Goal: Transaction & Acquisition: Purchase product/service

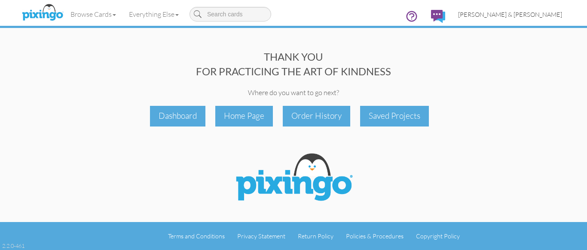
click at [531, 14] on span "[PERSON_NAME] & [PERSON_NAME]" at bounding box center [510, 14] width 104 height 7
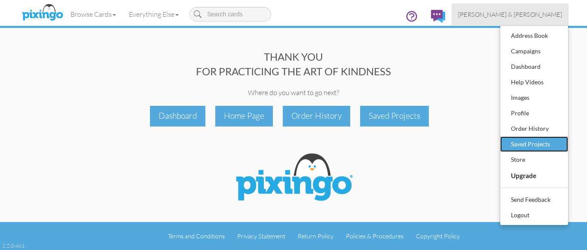
click at [534, 145] on div "Saved Projects" at bounding box center [534, 143] width 51 height 13
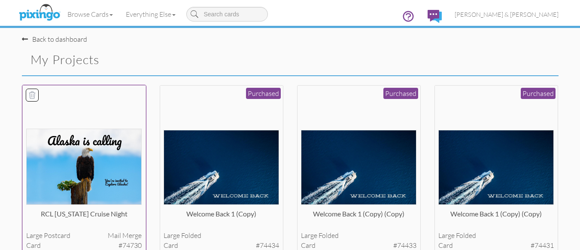
click at [108, 166] on img at bounding box center [84, 166] width 116 height 76
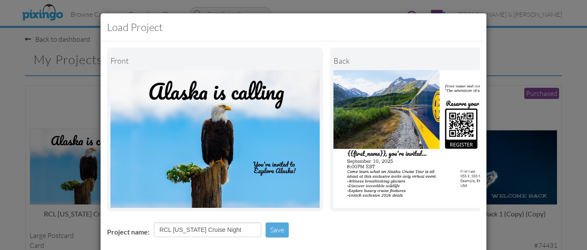
click at [45, 101] on div "Load Project Front back Project name: RCL [US_STATE] Cruise Night Save Would yo…" at bounding box center [293, 125] width 587 height 250
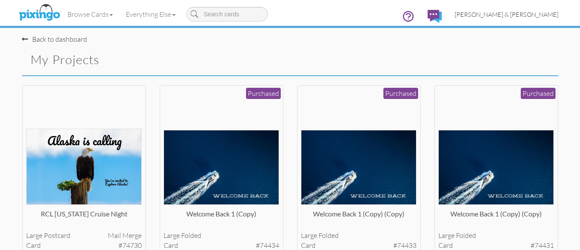
click at [522, 14] on span "[PERSON_NAME] & [PERSON_NAME]" at bounding box center [507, 14] width 104 height 7
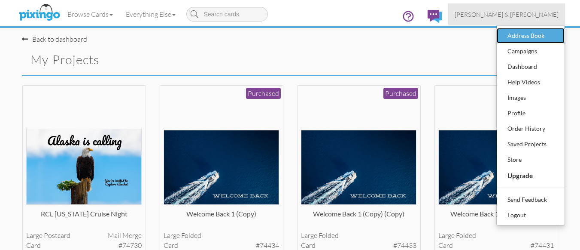
click at [522, 39] on div "Address Book" at bounding box center [531, 35] width 51 height 13
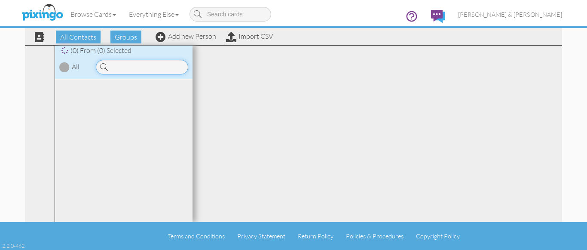
click at [128, 69] on input at bounding box center [142, 67] width 92 height 15
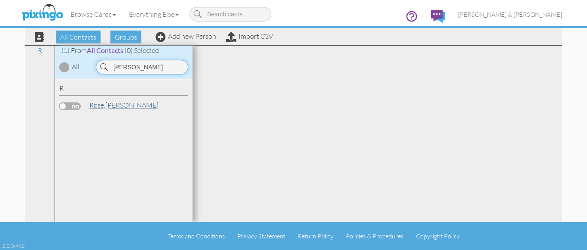
type input "[PERSON_NAME]"
click at [103, 103] on span "Rose," at bounding box center [97, 105] width 16 height 9
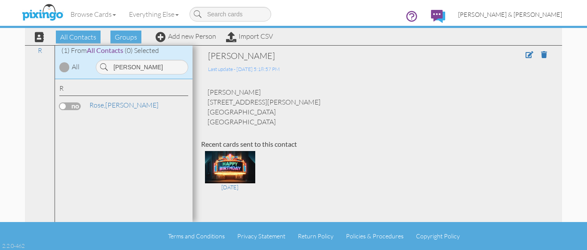
click at [527, 14] on span "[PERSON_NAME] & [PERSON_NAME]" at bounding box center [510, 14] width 104 height 7
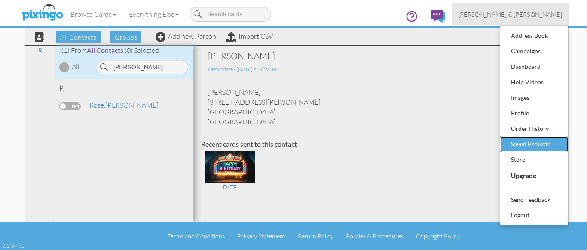
click at [529, 144] on div "Saved Projects" at bounding box center [534, 143] width 51 height 13
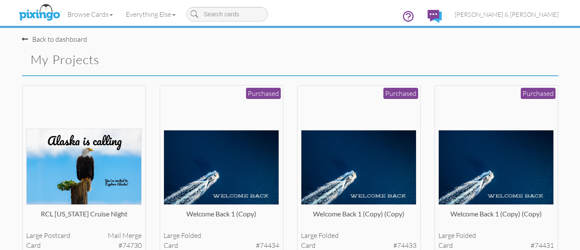
click at [290, 98] on div "welcome back 1 (copy) (copy) large folded card #74433 Purchased View Details" at bounding box center [358, 177] width 137 height 184
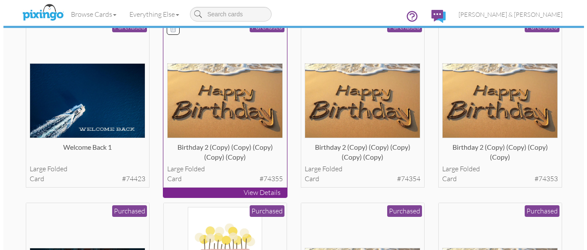
scroll to position [464, 0]
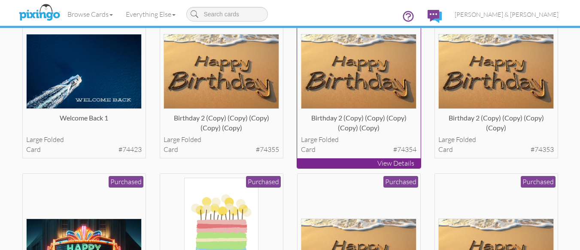
click at [363, 72] on img at bounding box center [359, 71] width 116 height 74
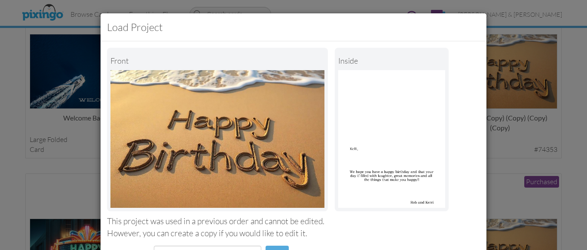
click at [346, 230] on div "However, you can create a copy if you would like to edit it." at bounding box center [293, 233] width 373 height 12
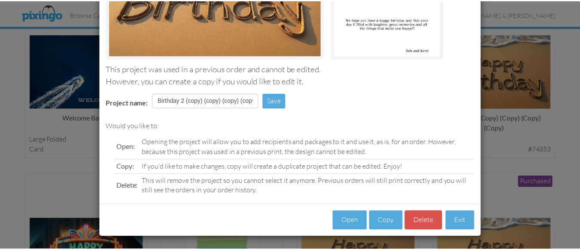
scroll to position [153, 0]
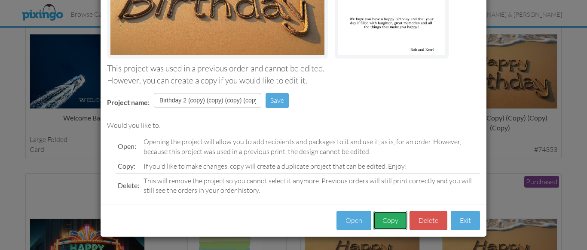
click at [384, 223] on button "Copy" at bounding box center [390, 220] width 34 height 19
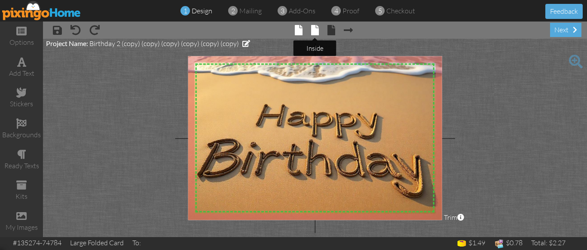
click at [314, 31] on span at bounding box center [315, 30] width 8 height 10
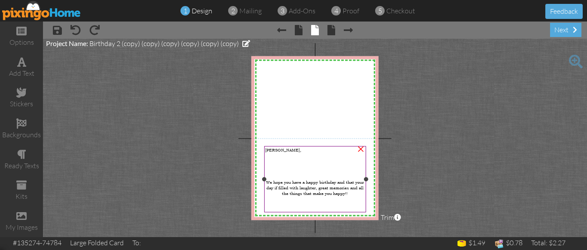
click at [269, 148] on span "[PERSON_NAME]," at bounding box center [283, 150] width 36 height 6
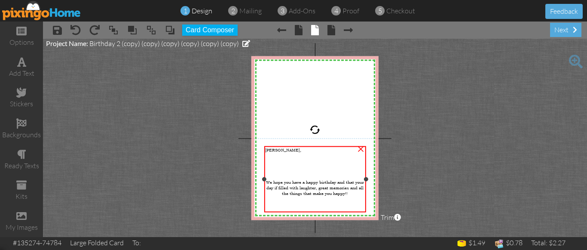
click at [269, 148] on span "[PERSON_NAME]," at bounding box center [283, 150] width 36 height 6
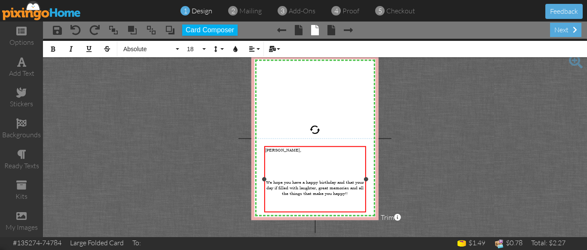
click at [269, 148] on span "[PERSON_NAME]," at bounding box center [283, 150] width 36 height 6
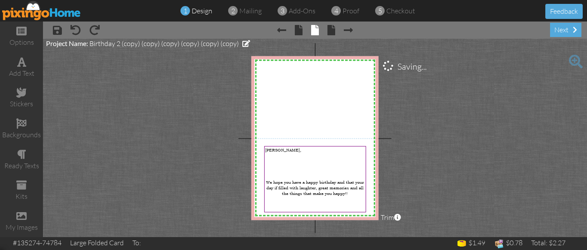
click at [442, 173] on project-studio-wrapper "X X X X X X X X X X X X X X X X X X X X X X X X X X X X X X X X X X X X X X X X…" at bounding box center [315, 138] width 544 height 198
click at [563, 27] on div "next" at bounding box center [565, 30] width 31 height 14
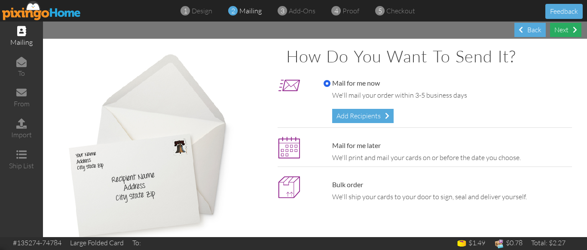
click at [564, 31] on div "Next" at bounding box center [565, 30] width 31 height 14
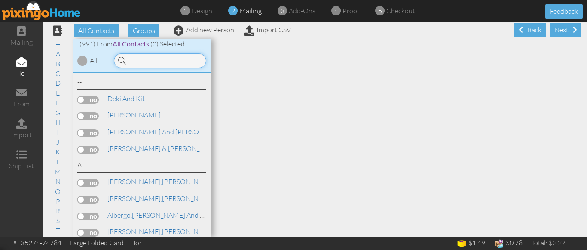
click at [172, 60] on input at bounding box center [160, 60] width 92 height 15
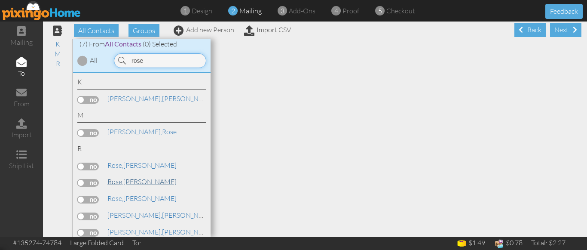
type input "rose"
click at [131, 182] on link "[PERSON_NAME]" at bounding box center [142, 181] width 71 height 10
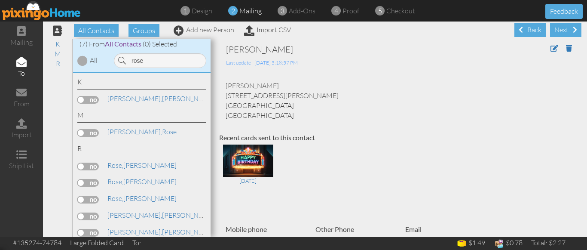
click at [82, 182] on label at bounding box center [87, 183] width 21 height 8
click at [0, 0] on input "checkbox" at bounding box center [0, 0] width 0 height 0
click at [560, 30] on div "Next" at bounding box center [565, 30] width 31 height 14
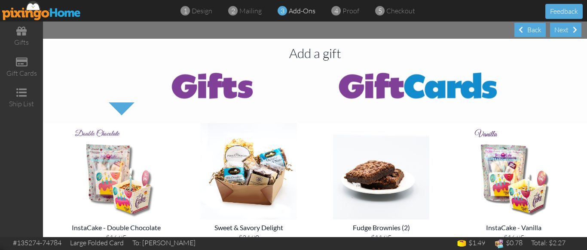
click at [560, 30] on div "Next" at bounding box center [565, 30] width 31 height 14
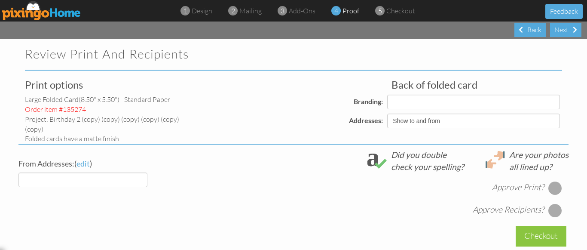
select select "object:6804"
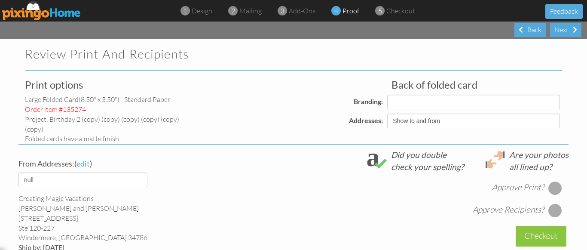
select select "object:6817"
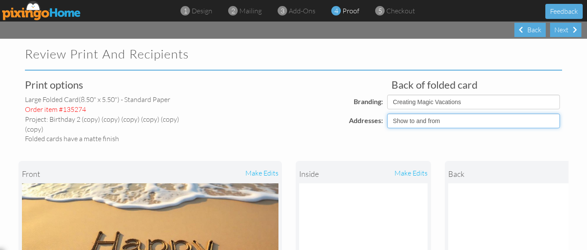
click at [458, 125] on select "Show to and from Show from only Hide to and from" at bounding box center [473, 120] width 173 height 15
select select "object:6801"
click at [387, 113] on select "Show to and from Show from only Hide to and from" at bounding box center [473, 120] width 173 height 15
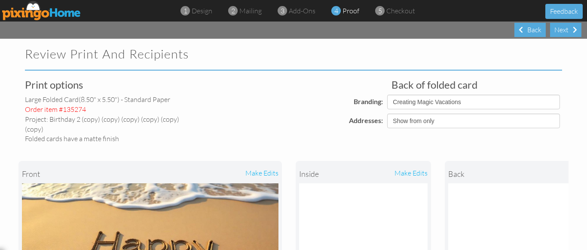
click at [291, 123] on div "Addresses:" at bounding box center [296, 120] width 177 height 14
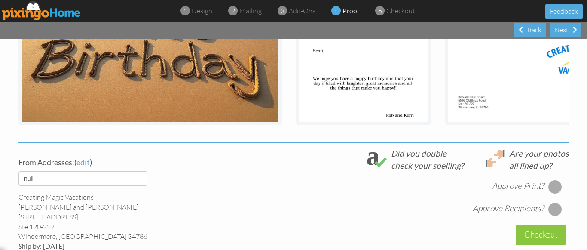
scroll to position [258, 0]
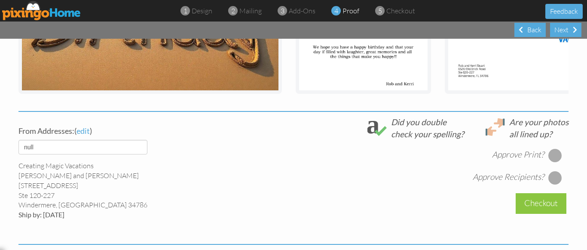
click at [552, 150] on div at bounding box center [555, 155] width 14 height 14
click at [550, 173] on div at bounding box center [555, 178] width 14 height 14
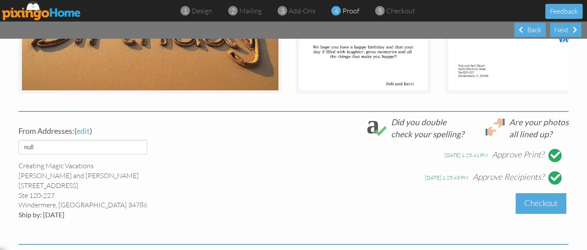
click at [546, 200] on div "Checkout" at bounding box center [541, 203] width 51 height 20
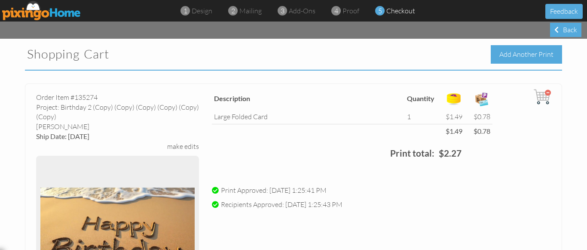
click at [516, 55] on div "Add Another Print" at bounding box center [526, 54] width 71 height 18
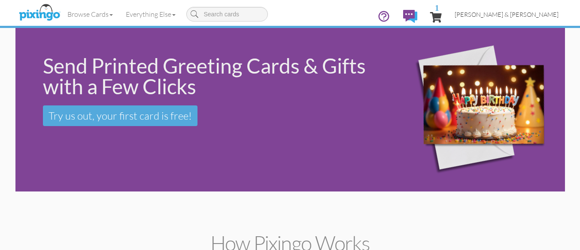
click at [519, 13] on span "[PERSON_NAME] & [PERSON_NAME]" at bounding box center [507, 14] width 104 height 7
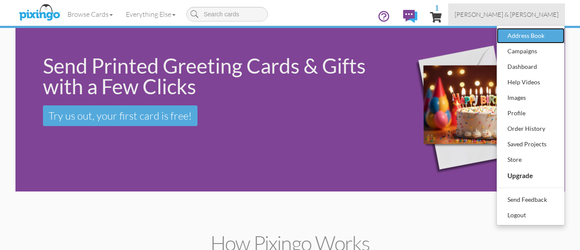
click at [519, 31] on div "Address Book" at bounding box center [531, 35] width 51 height 13
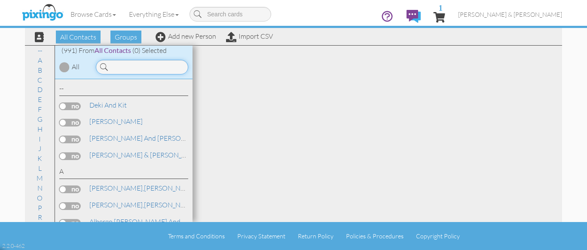
click at [132, 68] on input at bounding box center [142, 67] width 92 height 15
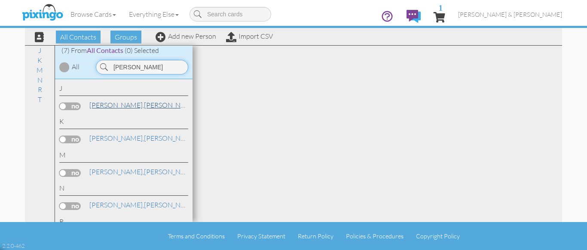
type input "[PERSON_NAME]"
click at [117, 103] on link "[PERSON_NAME]" at bounding box center [143, 105] width 110 height 10
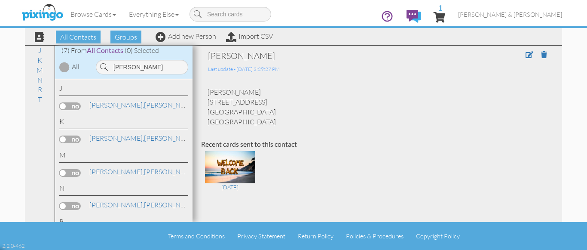
click at [343, 113] on div "[PERSON_NAME] [STREET_ADDRESS] [GEOGRAPHIC_DATA] [GEOGRAPHIC_DATA]" at bounding box center [377, 106] width 352 height 39
click at [538, 15] on span "[PERSON_NAME] & [PERSON_NAME]" at bounding box center [510, 14] width 104 height 7
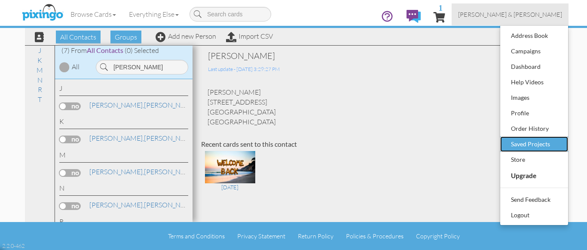
click at [530, 140] on div "Saved Projects" at bounding box center [534, 143] width 51 height 13
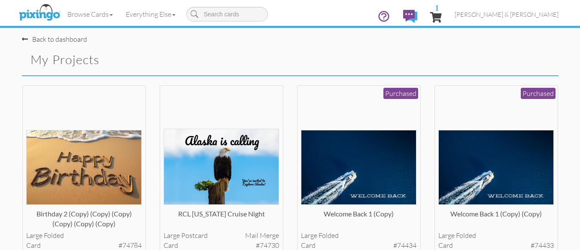
click at [427, 97] on div "welcome back 1 (copy) large folded card #74434 Purchased View Details" at bounding box center [358, 177] width 137 height 184
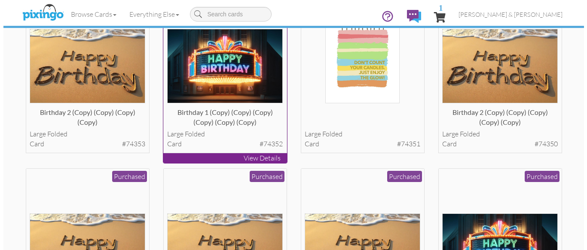
scroll to position [653, 0]
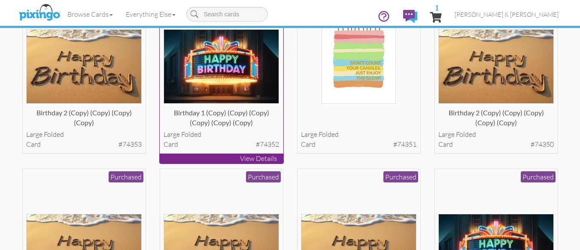
click at [217, 68] on img at bounding box center [222, 66] width 116 height 74
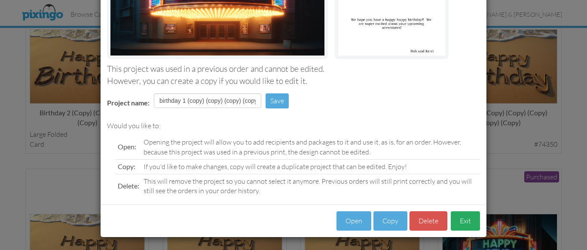
scroll to position [153, 0]
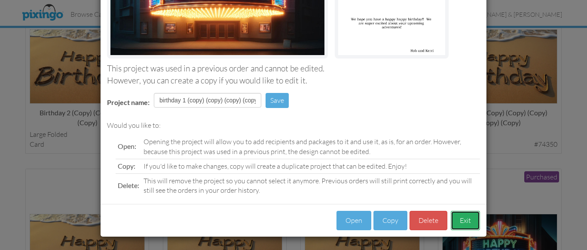
click at [462, 221] on button "Exit" at bounding box center [465, 220] width 29 height 19
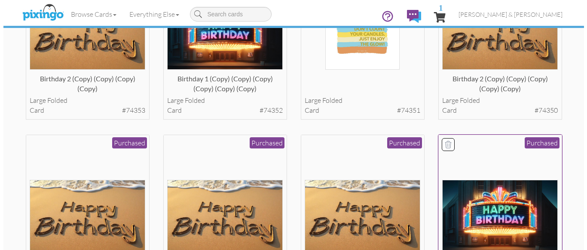
scroll to position [687, 0]
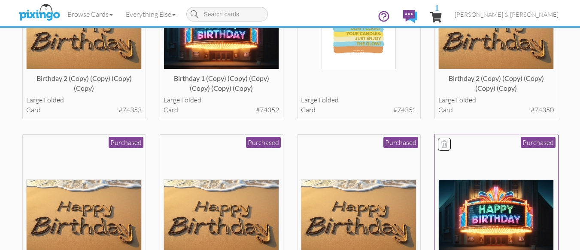
click at [504, 201] on img at bounding box center [497, 216] width 116 height 74
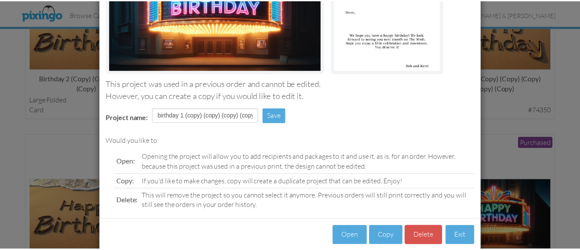
scroll to position [153, 0]
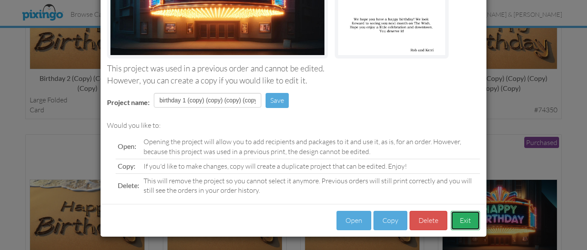
click at [458, 222] on button "Exit" at bounding box center [465, 220] width 29 height 19
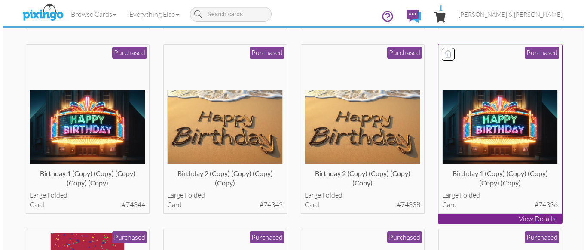
scroll to position [962, 0]
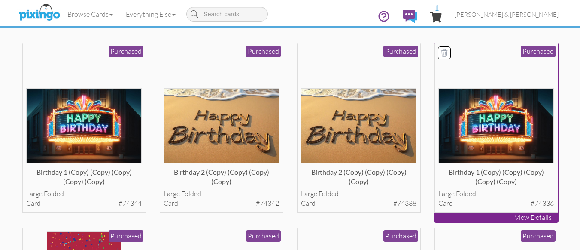
click at [474, 140] on img at bounding box center [497, 125] width 116 height 74
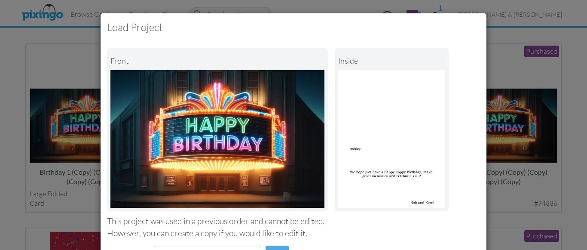
click at [343, 219] on div "This project was used in a previous order and cannot be edited." at bounding box center [293, 221] width 373 height 12
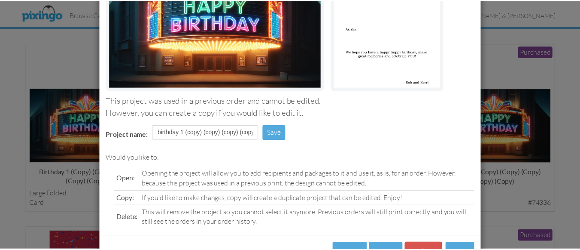
scroll to position [153, 0]
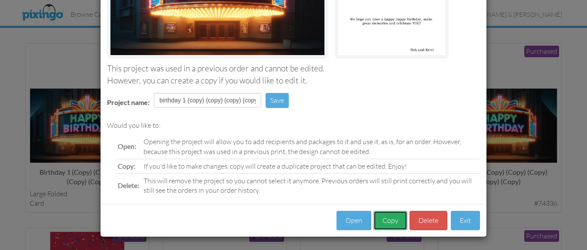
click at [385, 218] on button "Copy" at bounding box center [390, 220] width 34 height 19
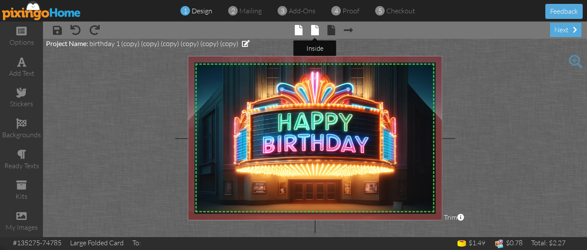
click at [314, 27] on span at bounding box center [315, 30] width 8 height 10
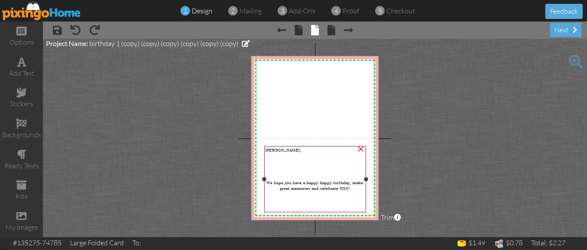
click at [272, 150] on span "[PERSON_NAME]," at bounding box center [283, 150] width 36 height 6
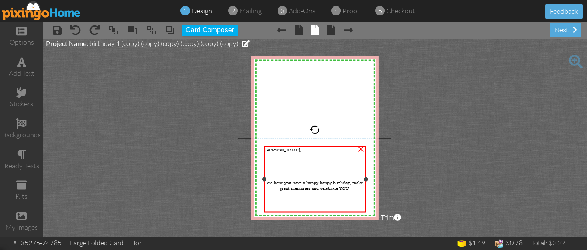
click at [272, 150] on span "[PERSON_NAME]," at bounding box center [283, 150] width 36 height 6
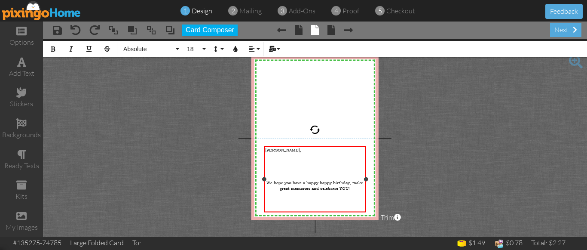
click at [272, 150] on span "[PERSON_NAME]," at bounding box center [283, 150] width 36 height 6
click at [453, 176] on project-studio-wrapper "X X X X X X X X X X X X X X X X X X X X X X X X X X X X X X X X X X X X X X X X…" at bounding box center [315, 138] width 544 height 198
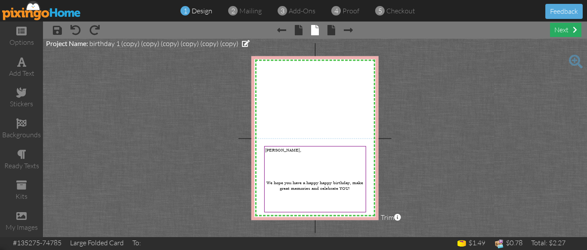
click at [562, 31] on div "next" at bounding box center [565, 30] width 31 height 14
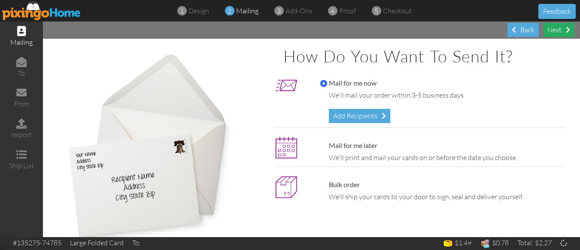
click at [562, 31] on div "Next" at bounding box center [558, 30] width 31 height 14
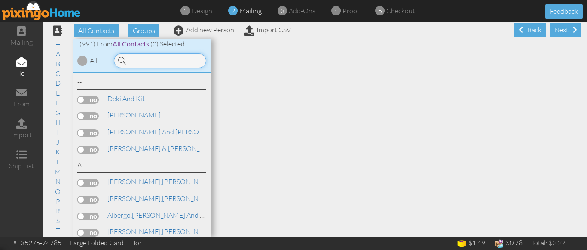
click at [143, 62] on input at bounding box center [160, 60] width 92 height 15
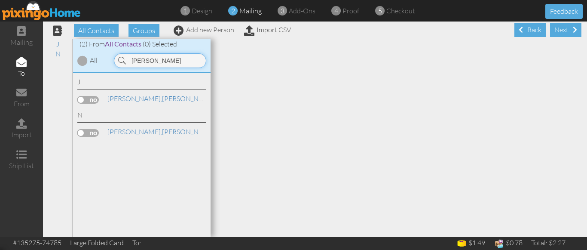
type input "[PERSON_NAME]"
click at [83, 99] on label at bounding box center [87, 100] width 21 height 8
click at [0, 0] on input "checkbox" at bounding box center [0, 0] width 0 height 0
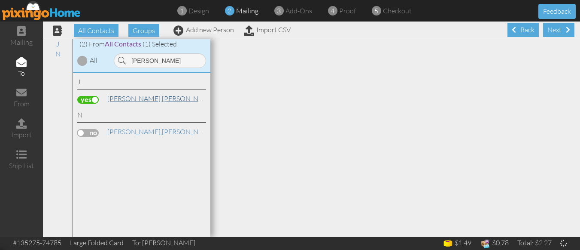
click at [137, 98] on link "[PERSON_NAME]" at bounding box center [162, 98] width 110 height 10
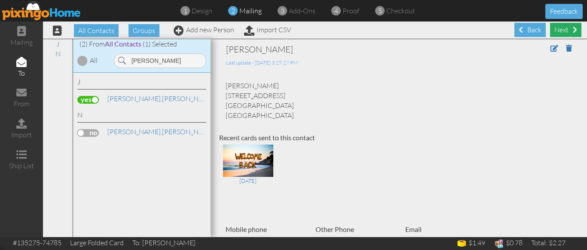
click at [556, 29] on div "Next" at bounding box center [565, 30] width 31 height 14
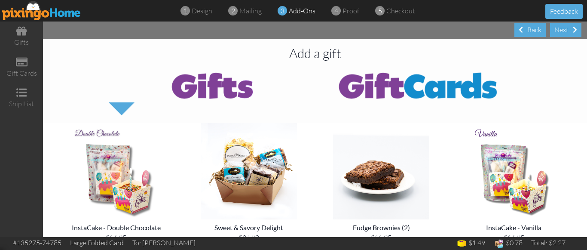
click at [556, 29] on div "Next" at bounding box center [565, 30] width 31 height 14
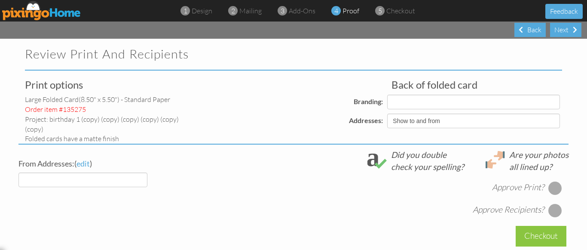
select select "object:12815"
select select "object:12811"
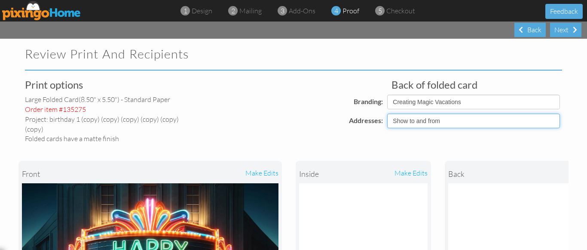
click at [448, 122] on select "Show to and from Show from only Hide to and from" at bounding box center [473, 120] width 173 height 15
select select "object:12808"
click at [387, 113] on select "Show to and from Show from only Hide to and from" at bounding box center [473, 120] width 173 height 15
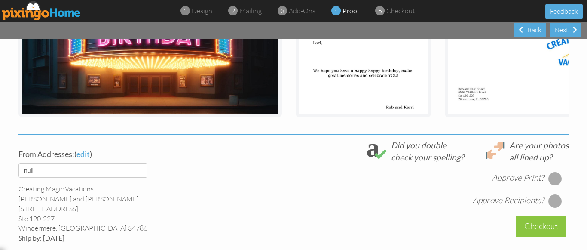
scroll to position [240, 0]
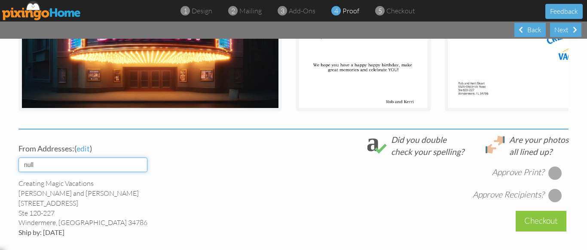
click at [115, 161] on select "default" at bounding box center [82, 164] width 129 height 15
click at [104, 157] on select "default" at bounding box center [82, 164] width 129 height 15
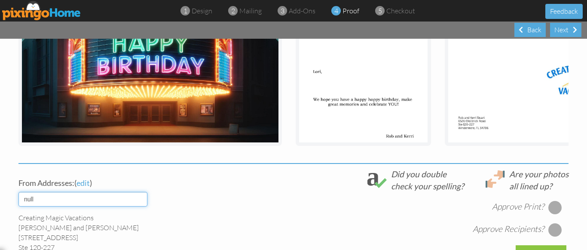
scroll to position [251, 0]
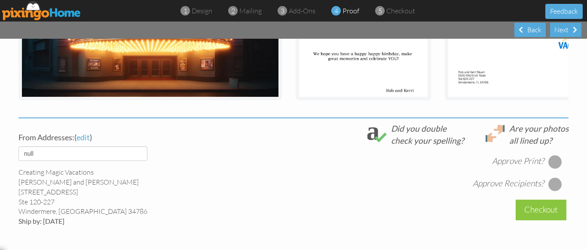
click at [551, 157] on div at bounding box center [555, 162] width 14 height 14
click at [551, 180] on div at bounding box center [555, 184] width 14 height 14
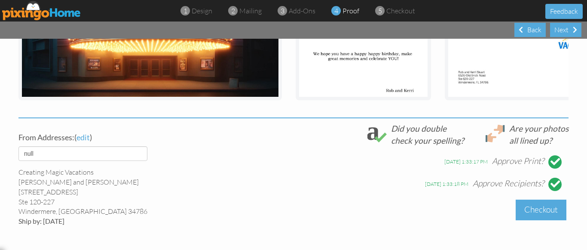
click at [537, 202] on div "Checkout" at bounding box center [541, 209] width 51 height 20
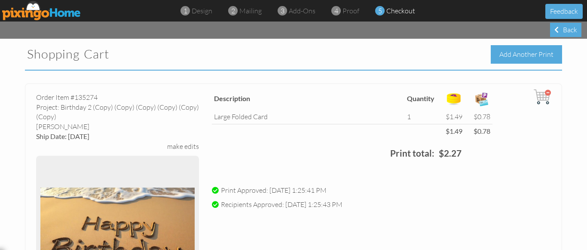
click at [517, 56] on div "Add Another Print" at bounding box center [526, 54] width 71 height 18
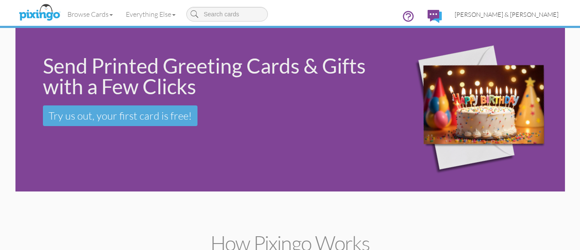
click at [529, 13] on span "[PERSON_NAME] & [PERSON_NAME]" at bounding box center [507, 14] width 104 height 7
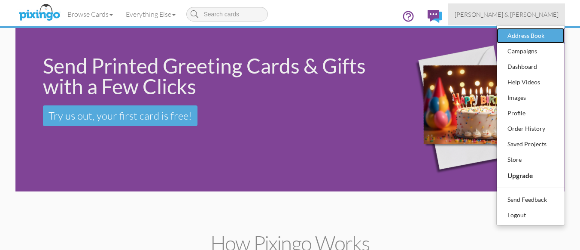
click at [518, 36] on div "Address Book" at bounding box center [531, 35] width 51 height 13
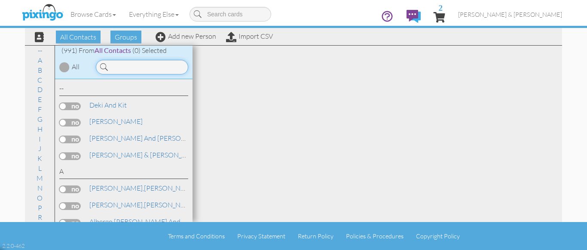
click at [158, 68] on input at bounding box center [142, 67] width 92 height 15
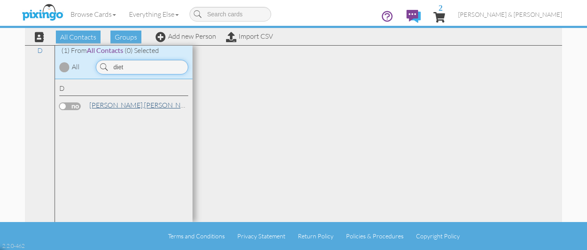
type input "diet"
click at [113, 106] on link "[PERSON_NAME]" at bounding box center [143, 105] width 110 height 10
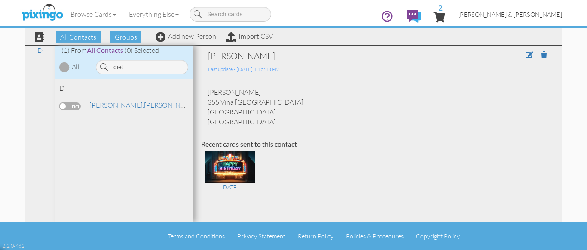
click at [539, 15] on span "[PERSON_NAME] & [PERSON_NAME]" at bounding box center [510, 14] width 104 height 7
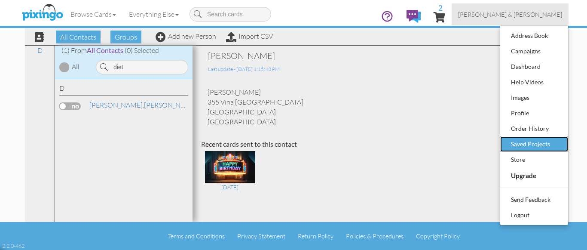
click at [544, 140] on div "Saved Projects" at bounding box center [534, 143] width 51 height 13
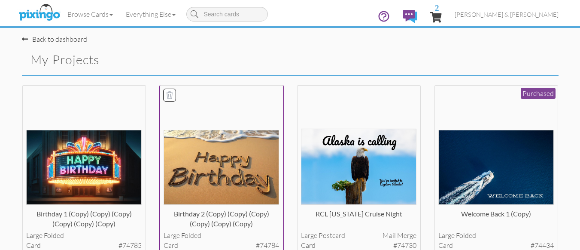
click at [214, 162] on img at bounding box center [222, 167] width 116 height 74
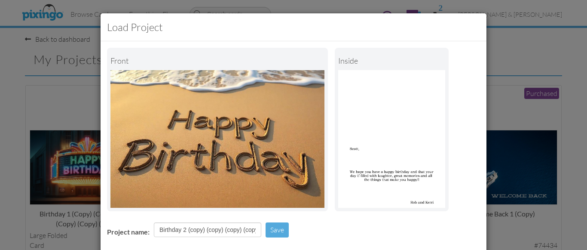
click at [317, 229] on div "Project name: Birthday 2 (copy) (copy) (copy) (copy) (copy) (copy) Save" at bounding box center [294, 231] width 386 height 30
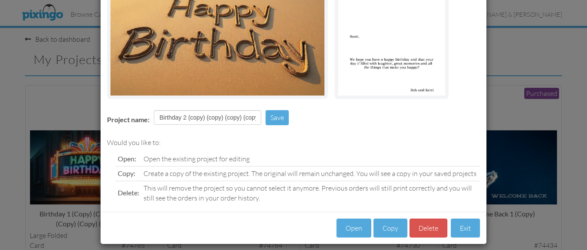
scroll to position [119, 0]
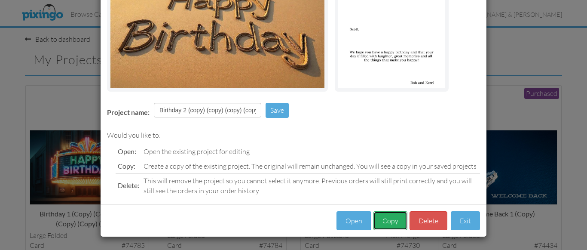
click at [385, 222] on button "Copy" at bounding box center [390, 220] width 34 height 19
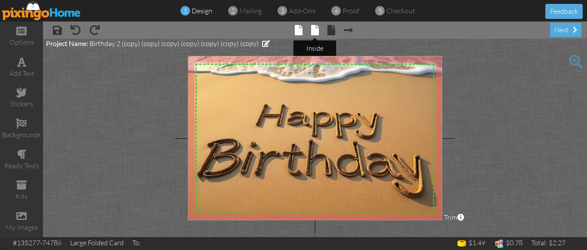
click at [315, 32] on span at bounding box center [315, 30] width 8 height 10
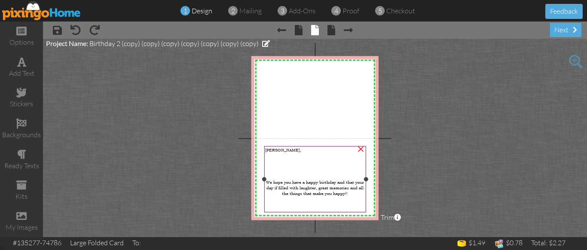
click at [271, 147] on span "[PERSON_NAME]," at bounding box center [283, 150] width 36 height 6
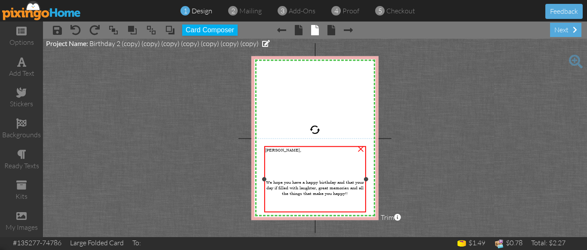
click at [271, 147] on span "[PERSON_NAME]," at bounding box center [283, 150] width 36 height 6
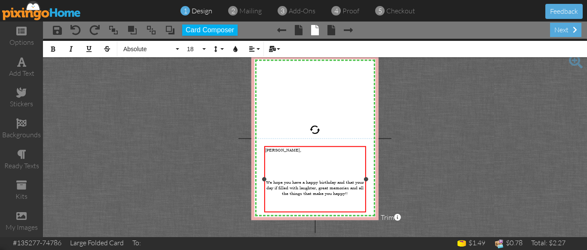
click at [271, 147] on span "[PERSON_NAME]," at bounding box center [283, 150] width 36 height 6
click at [430, 192] on project-studio-wrapper "X X X X X X X X X X X X X X X X X X X X X X X X X X X X X X X X X X X X X X X X…" at bounding box center [315, 138] width 544 height 198
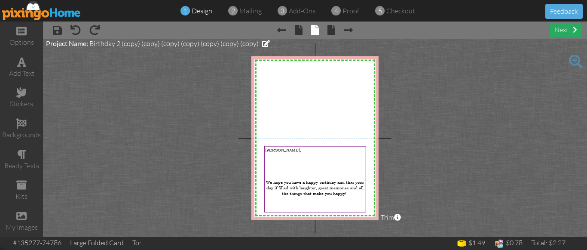
click at [565, 27] on div "next" at bounding box center [565, 30] width 31 height 14
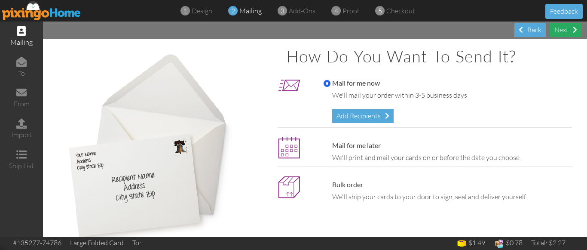
click at [555, 29] on div "Next" at bounding box center [565, 30] width 31 height 14
click at [561, 30] on div "Next" at bounding box center [565, 30] width 31 height 14
click at [566, 29] on div "Next" at bounding box center [565, 30] width 31 height 14
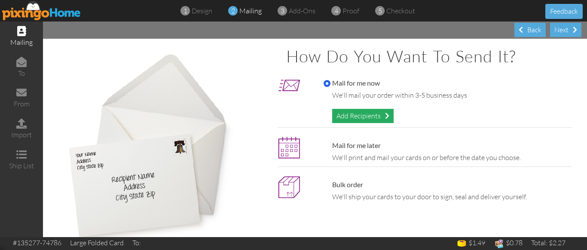
click at [346, 113] on div "Add Recipients" at bounding box center [362, 116] width 61 height 14
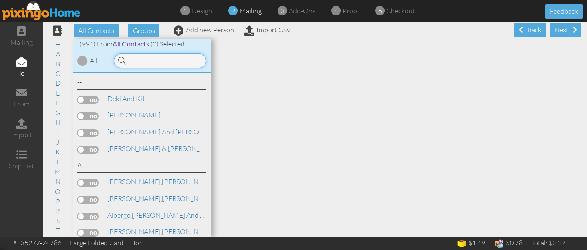
click at [154, 58] on input at bounding box center [160, 60] width 92 height 15
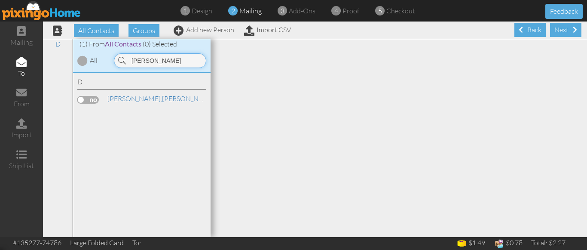
type input "[PERSON_NAME]"
click at [81, 99] on label at bounding box center [87, 100] width 21 height 8
click at [0, 0] on input "checkbox" at bounding box center [0, 0] width 0 height 0
click at [116, 100] on span "[PERSON_NAME]," at bounding box center [134, 98] width 55 height 9
click at [136, 98] on link "[PERSON_NAME]" at bounding box center [162, 98] width 110 height 10
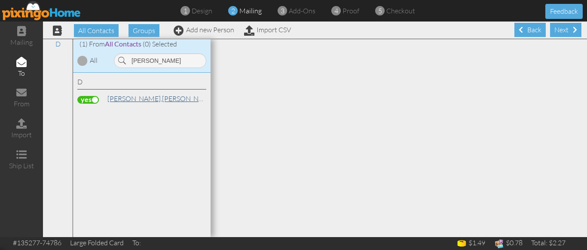
click at [131, 97] on link "[PERSON_NAME]" at bounding box center [162, 98] width 110 height 10
